Goal: Task Accomplishment & Management: Manage account settings

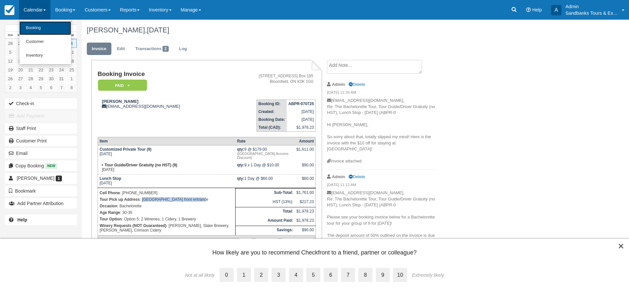
click at [31, 34] on link "Booking" at bounding box center [45, 28] width 52 height 14
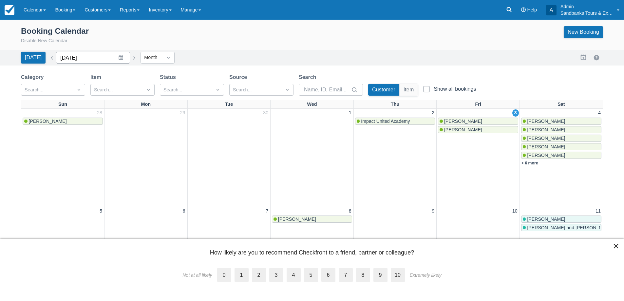
click at [116, 59] on input "[DATE]" at bounding box center [93, 58] width 74 height 12
click at [70, 88] on div "Move backward to switch to the previous month." at bounding box center [69, 84] width 13 height 11
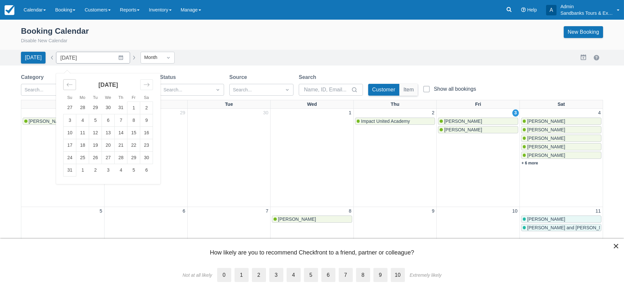
click at [70, 88] on div "Move backward to switch to the previous month." at bounding box center [69, 84] width 13 height 11
click at [89, 106] on td "1" at bounding box center [95, 108] width 13 height 12
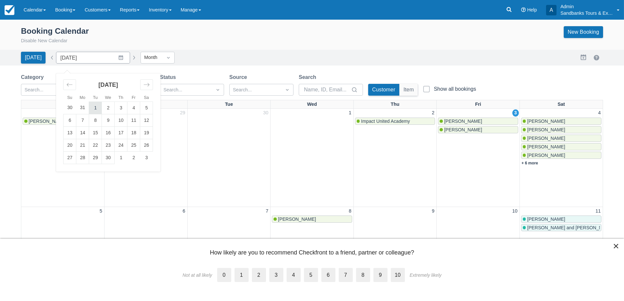
type input "April 2025"
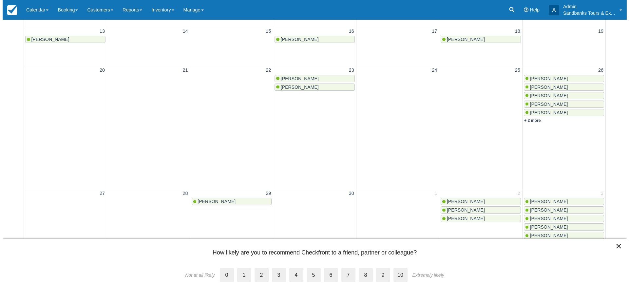
scroll to position [197, 0]
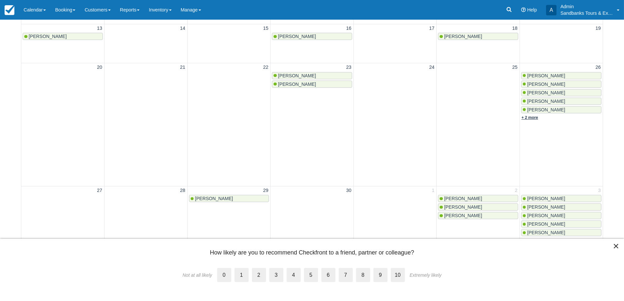
click at [528, 119] on link "+ 2 more" at bounding box center [530, 117] width 17 height 5
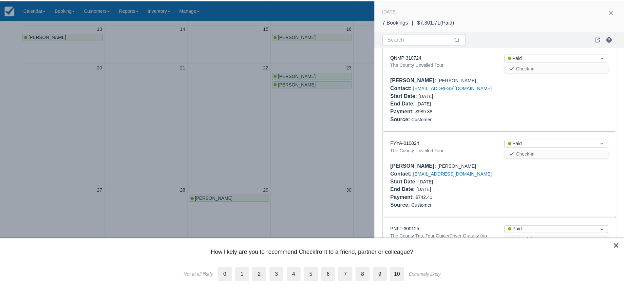
scroll to position [0, 0]
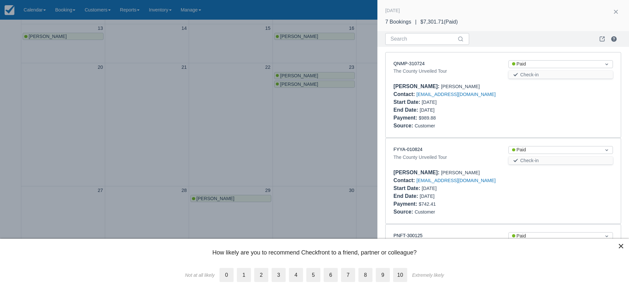
click at [255, 107] on div at bounding box center [314, 150] width 629 height 301
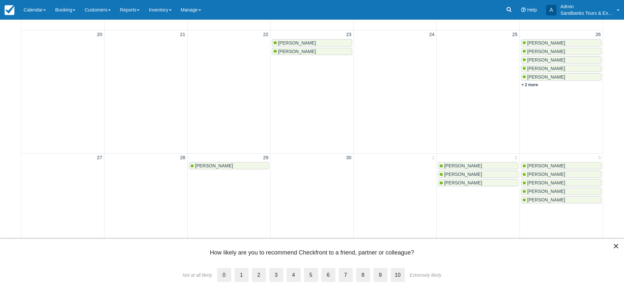
scroll to position [230, 0]
drag, startPoint x: 366, startPoint y: 273, endPoint x: 517, endPoint y: 276, distance: 151.1
click at [366, 273] on label "8" at bounding box center [363, 275] width 14 height 14
click at [356, 269] on input "8" at bounding box center [356, 269] width 0 height 0
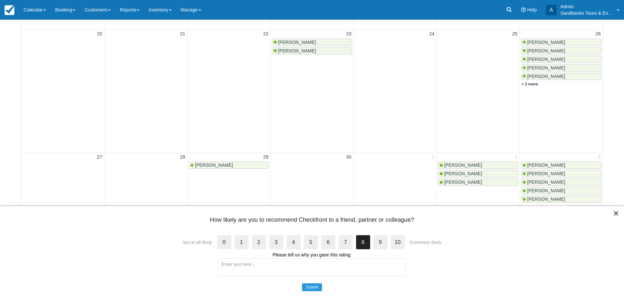
click at [615, 209] on button "×" at bounding box center [616, 213] width 6 height 10
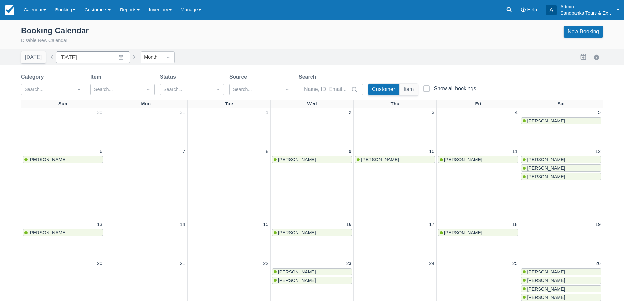
scroll to position [0, 0]
click at [47, 9] on link "Calendar" at bounding box center [34, 10] width 31 height 20
click at [45, 27] on link "Booking" at bounding box center [45, 28] width 52 height 14
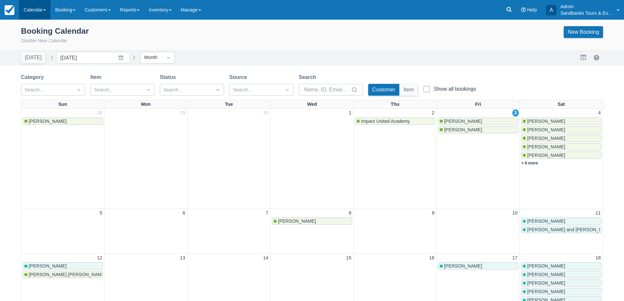
click at [36, 14] on link "Calendar" at bounding box center [34, 10] width 31 height 20
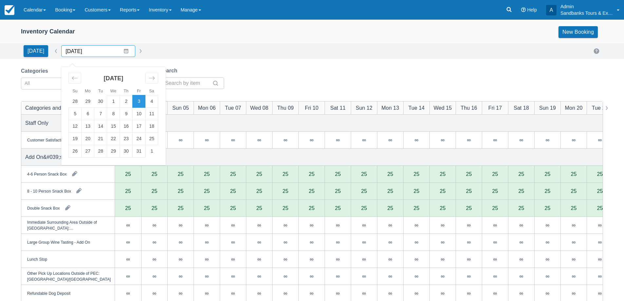
click at [123, 50] on input "10/03/25" at bounding box center [98, 51] width 74 height 12
click at [69, 109] on td "5" at bounding box center [75, 114] width 13 height 12
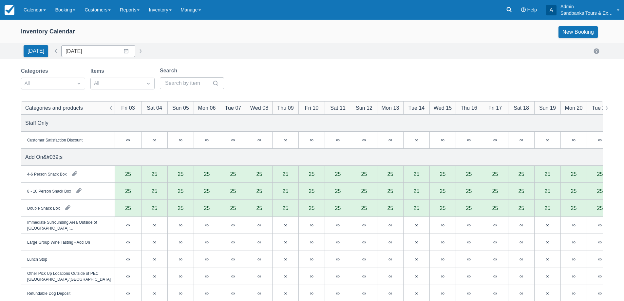
type input "10/05/25"
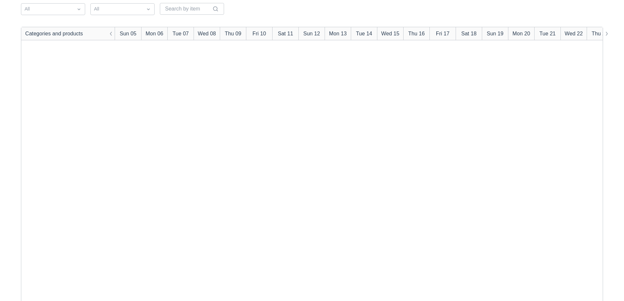
scroll to position [1019, 0]
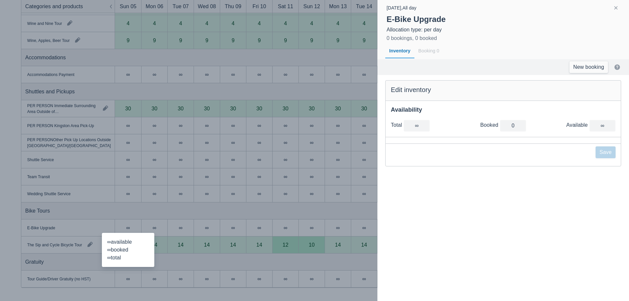
click at [303, 134] on div at bounding box center [314, 150] width 629 height 301
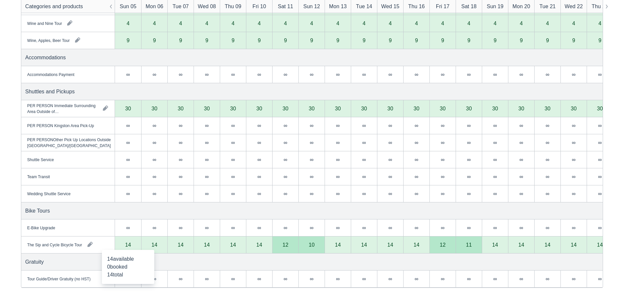
click at [130, 248] on div "14" at bounding box center [128, 245] width 26 height 17
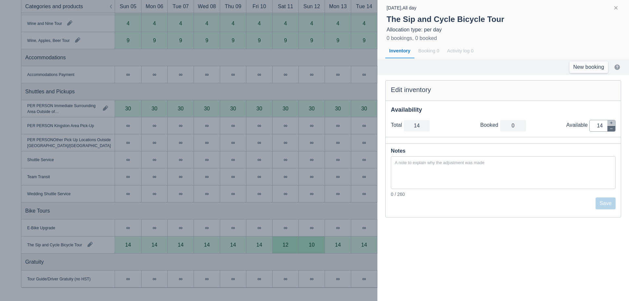
click at [612, 129] on icon "button" at bounding box center [611, 128] width 3 height 0
type input "13"
click at [612, 129] on icon "button" at bounding box center [611, 128] width 3 height 0
type input "12"
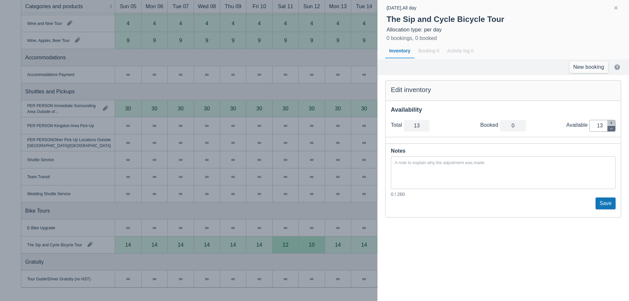
type input "12"
click at [612, 129] on icon "button" at bounding box center [611, 128] width 3 height 0
type input "11"
click at [612, 129] on icon "button" at bounding box center [611, 128] width 3 height 0
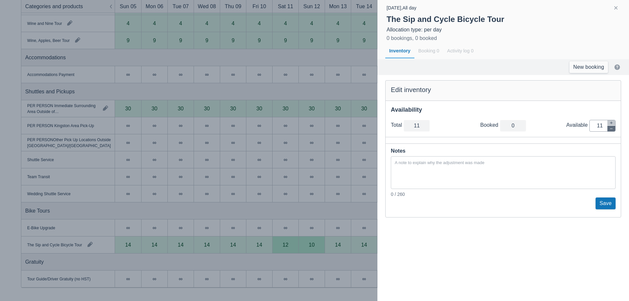
type input "10"
click at [612, 129] on icon "button" at bounding box center [611, 128] width 3 height 0
type input "9"
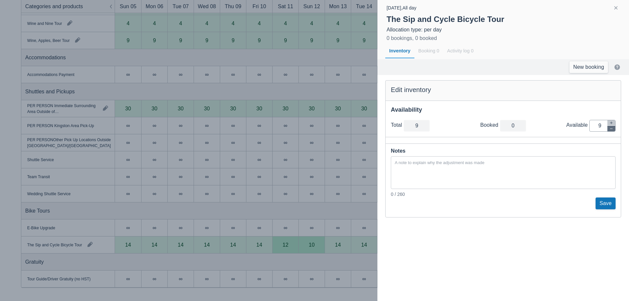
click at [612, 128] on icon "button" at bounding box center [611, 129] width 4 height 4
type input "8"
click at [612, 128] on icon "button" at bounding box center [611, 129] width 4 height 4
type input "7"
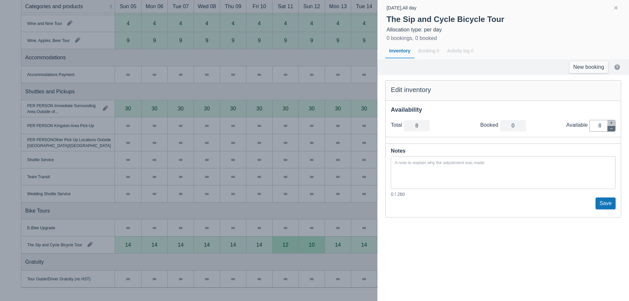
type input "7"
click at [612, 128] on icon "button" at bounding box center [611, 129] width 4 height 4
type input "6"
click at [612, 128] on icon "button" at bounding box center [611, 129] width 4 height 4
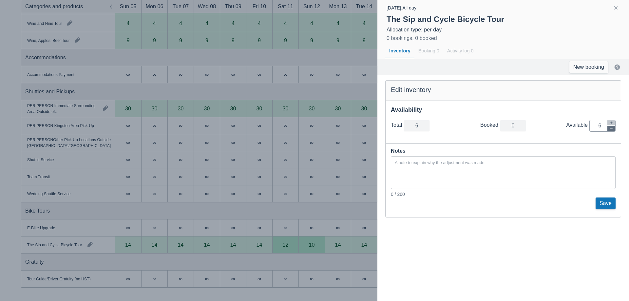
type input "5"
click at [612, 128] on icon "button" at bounding box center [611, 129] width 4 height 4
type input "4"
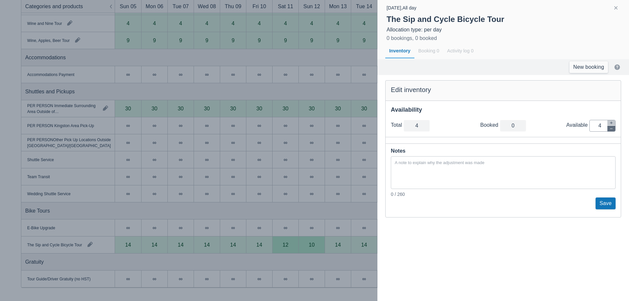
click at [612, 128] on icon "button" at bounding box center [611, 129] width 4 height 4
type input "3"
click at [612, 128] on icon "button" at bounding box center [611, 129] width 4 height 4
type input "2"
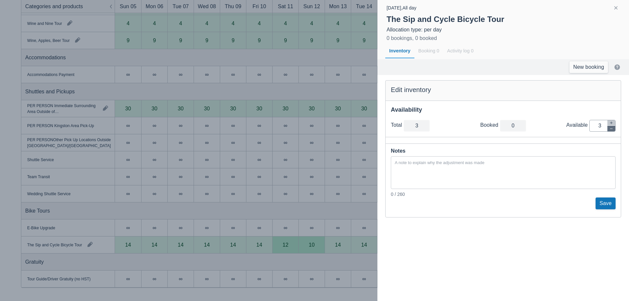
type input "2"
click at [612, 128] on icon "button" at bounding box center [611, 129] width 4 height 4
type input "1"
click at [612, 128] on icon "button" at bounding box center [611, 129] width 4 height 4
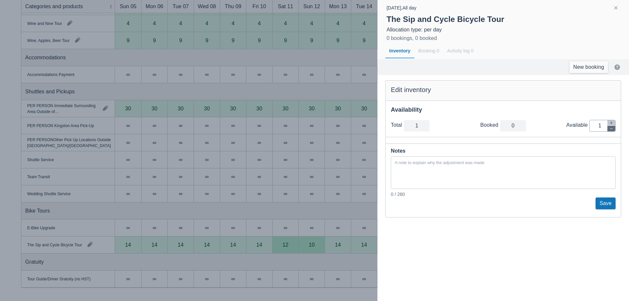
type input "0"
click at [610, 202] on button "Save" at bounding box center [606, 204] width 20 height 12
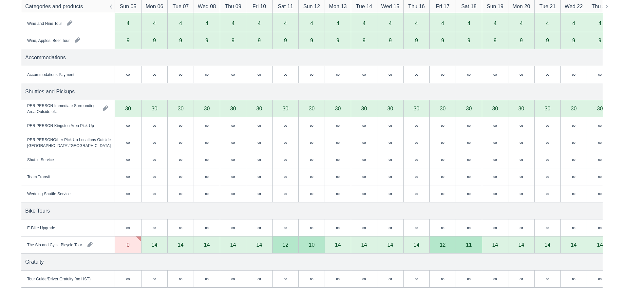
click at [122, 229] on div "∞" at bounding box center [128, 227] width 26 height 17
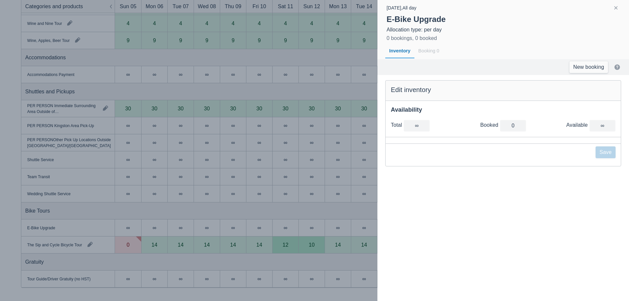
click at [523, 129] on div at bounding box center [513, 126] width 26 height 12
click at [615, 8] on button "button" at bounding box center [616, 8] width 8 height 8
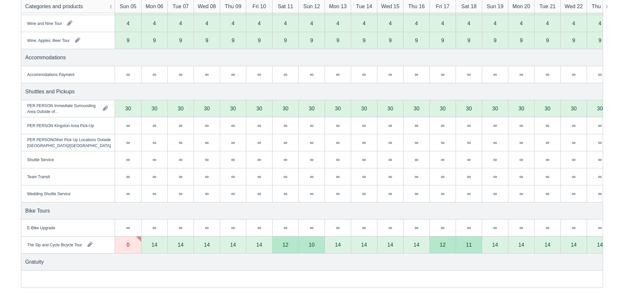
scroll to position [888, 0]
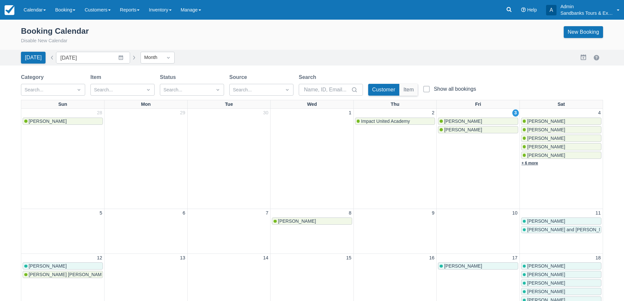
click at [535, 162] on link "+ 6 more" at bounding box center [530, 163] width 17 height 5
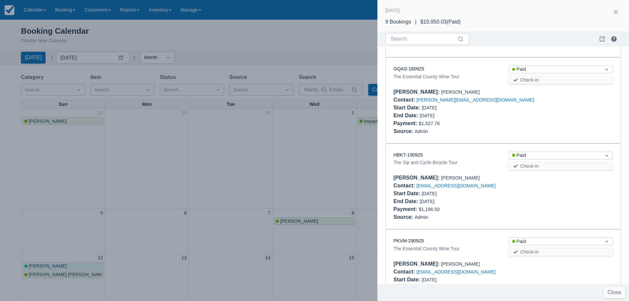
scroll to position [515, 0]
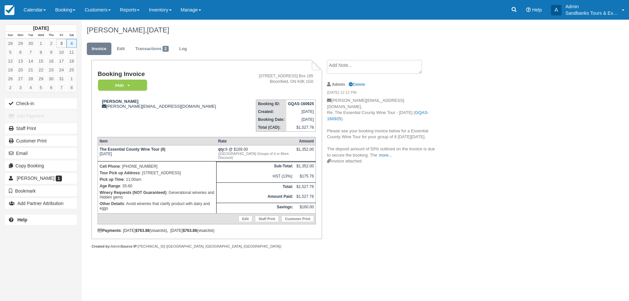
drag, startPoint x: 195, startPoint y: 175, endPoint x: 143, endPoint y: 173, distance: 52.5
click at [143, 173] on p "Tour Pick up Address : 299 DUETTA ROAD, Milford" at bounding box center [157, 173] width 115 height 7
copy p "299 DUETTA ROAD, Milford"
click at [23, 13] on link "Calendar" at bounding box center [34, 10] width 31 height 20
click at [38, 26] on link "Booking" at bounding box center [45, 28] width 52 height 14
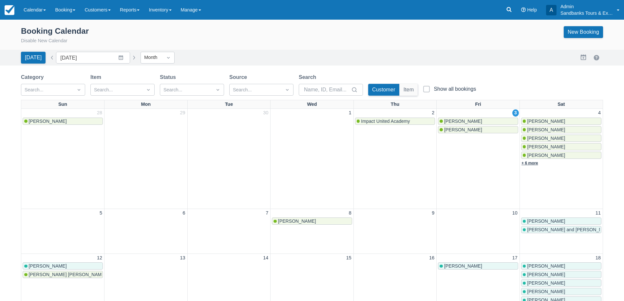
click at [532, 165] on link "+ 6 more" at bounding box center [530, 163] width 17 height 5
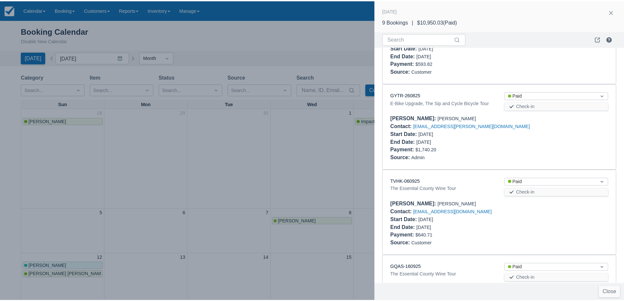
scroll to position [351, 0]
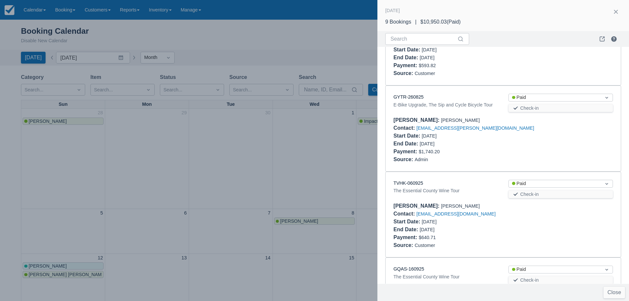
click at [273, 162] on div at bounding box center [314, 150] width 629 height 301
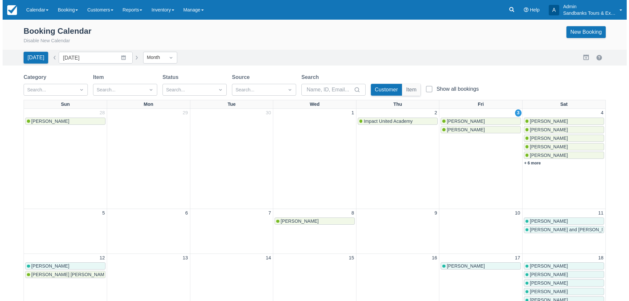
scroll to position [0, 0]
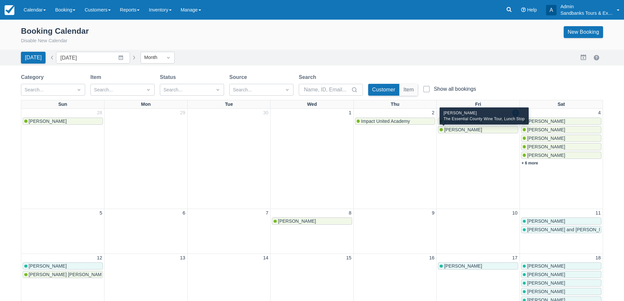
click at [456, 131] on span "Melanie DeLisle" at bounding box center [463, 129] width 38 height 5
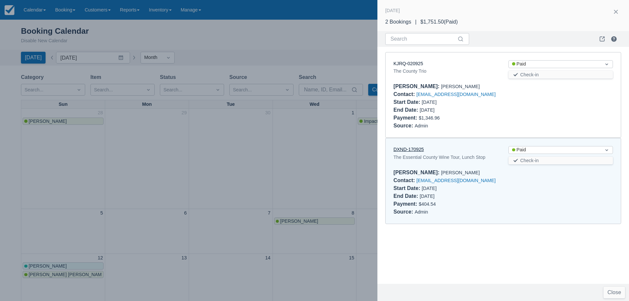
click at [415, 151] on link "DXND-170925" at bounding box center [408, 149] width 30 height 5
click at [257, 130] on div at bounding box center [314, 150] width 629 height 301
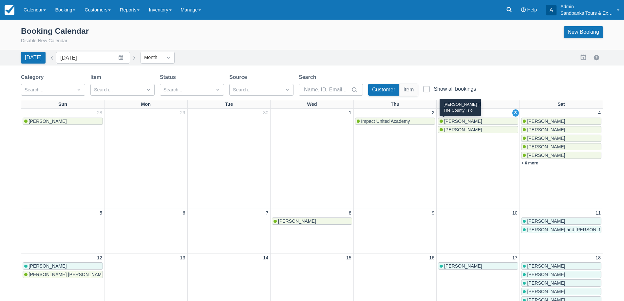
click at [484, 122] on div "[PERSON_NAME]" at bounding box center [478, 121] width 77 height 5
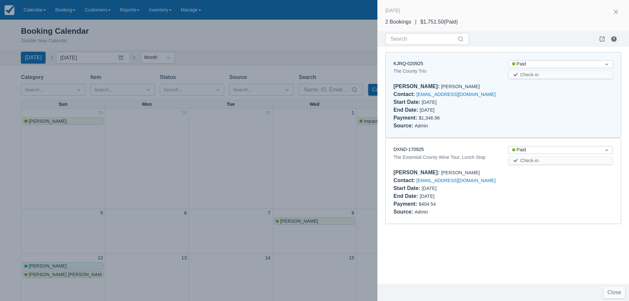
click at [416, 68] on div "The County Trio" at bounding box center [445, 71] width 105 height 8
click at [416, 65] on link "KJRQ-020925" at bounding box center [407, 63] width 29 height 5
